Goal: Transaction & Acquisition: Purchase product/service

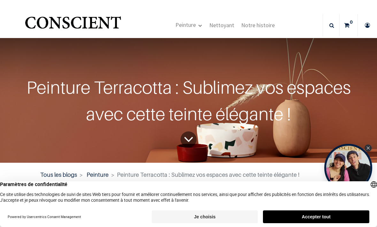
click at [300, 216] on button "Accepter tout" at bounding box center [316, 217] width 107 height 13
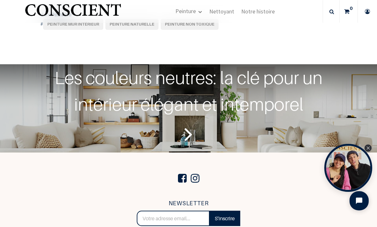
scroll to position [2291, 0]
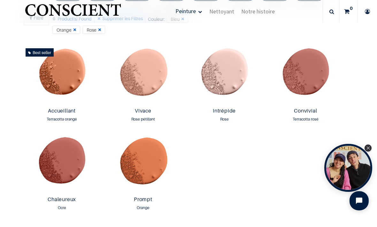
scroll to position [334, 0]
click at [70, 72] on img at bounding box center [62, 76] width 78 height 60
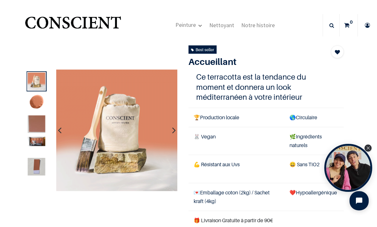
click at [38, 108] on img at bounding box center [37, 103] width 18 height 18
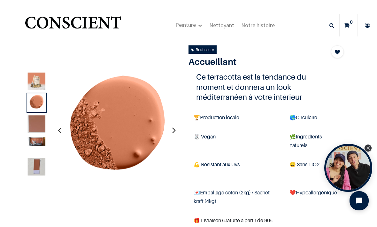
click at [36, 125] on img at bounding box center [37, 124] width 18 height 18
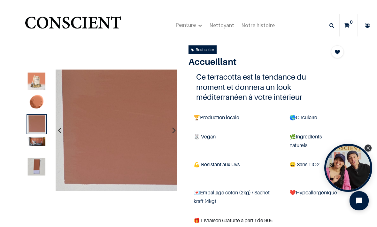
click at [36, 136] on div at bounding box center [37, 146] width 20 height 20
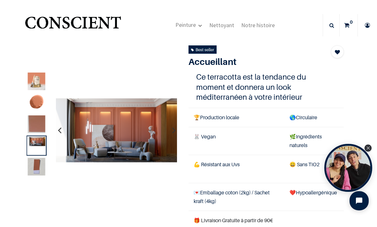
click at [35, 165] on img at bounding box center [37, 167] width 18 height 18
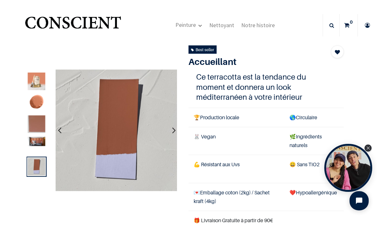
click at [41, 139] on img at bounding box center [37, 141] width 18 height 9
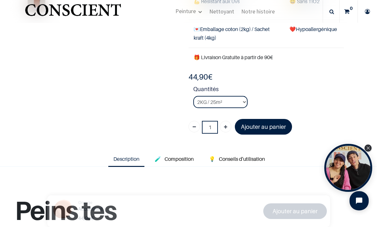
scroll to position [124, 0]
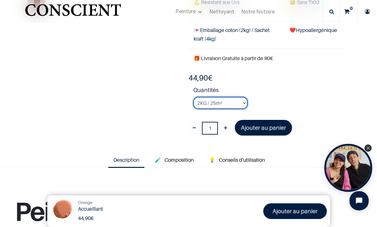
click at [204, 101] on select "2KG / 25m² 4KG / 50m² 8KG / 100m² Testeur" at bounding box center [221, 103] width 54 height 12
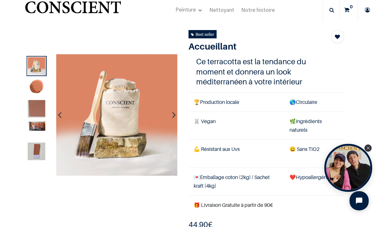
scroll to position [17, 0]
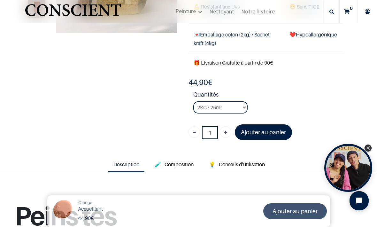
scroll to position [120, 0]
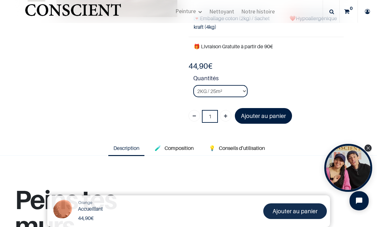
scroll to position [137, 0]
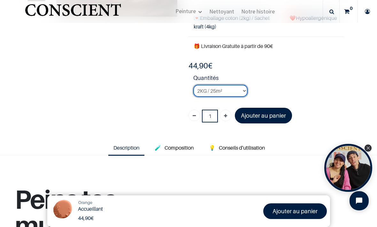
click at [240, 86] on select "2KG / 25m² 4KG / 50m² 8KG / 100m² Testeur" at bounding box center [221, 91] width 54 height 12
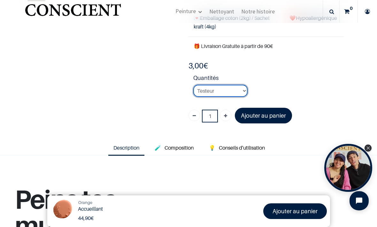
click at [234, 88] on select "2KG / 25m² 4KG / 50m² 8KG / 100m² Testeur" at bounding box center [221, 91] width 54 height 12
select select "93"
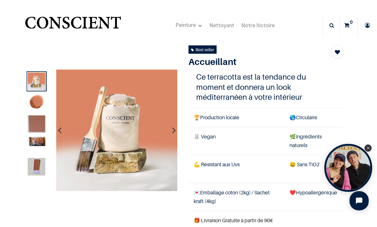
click at [34, 102] on img at bounding box center [37, 103] width 18 height 18
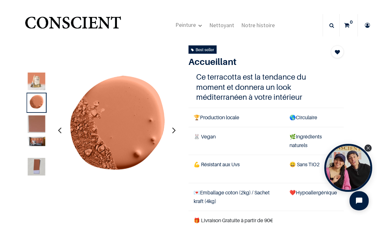
click at [39, 122] on img at bounding box center [37, 124] width 18 height 18
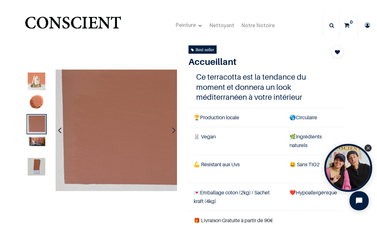
click at [38, 142] on img at bounding box center [37, 141] width 18 height 9
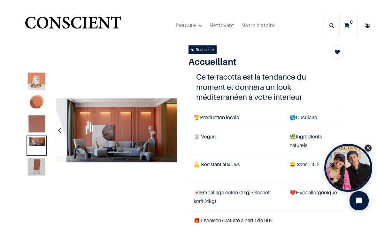
click at [37, 171] on img at bounding box center [37, 167] width 18 height 18
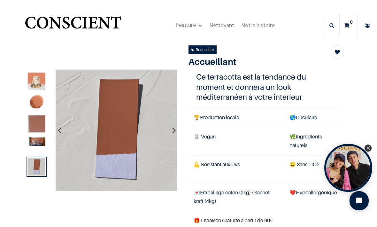
click at [35, 118] on img at bounding box center [37, 124] width 18 height 18
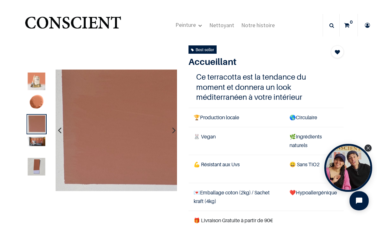
click at [43, 142] on img at bounding box center [37, 141] width 18 height 9
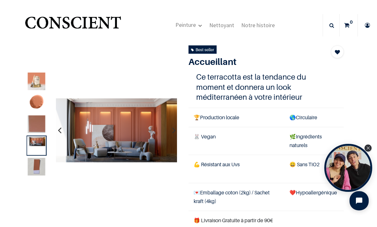
click at [38, 127] on img at bounding box center [37, 124] width 18 height 18
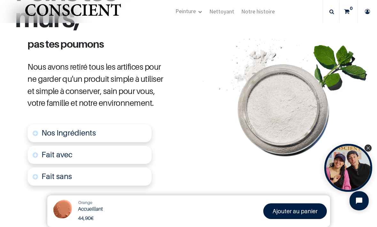
scroll to position [345, 0]
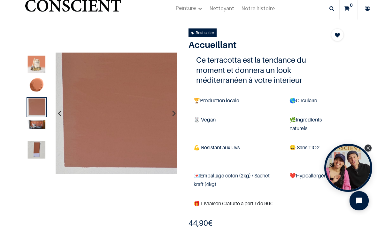
scroll to position [17, 0]
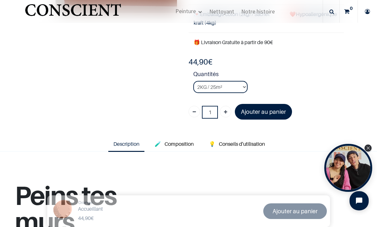
scroll to position [141, 0]
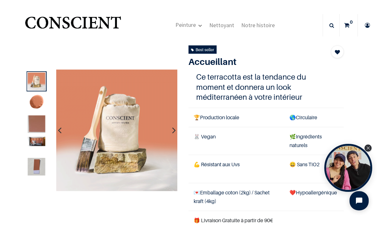
click at [129, 0] on header "Peinture Shop new Blog" at bounding box center [188, 19] width 377 height 38
